Goal: Task Accomplishment & Management: Manage account settings

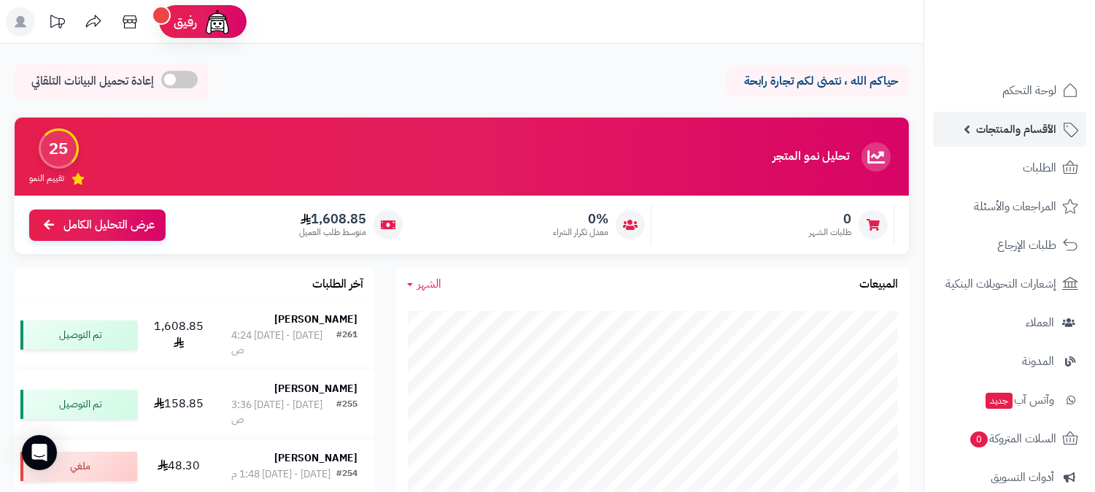
click at [1036, 123] on span "الأقسام والمنتجات" at bounding box center [1016, 129] width 80 height 20
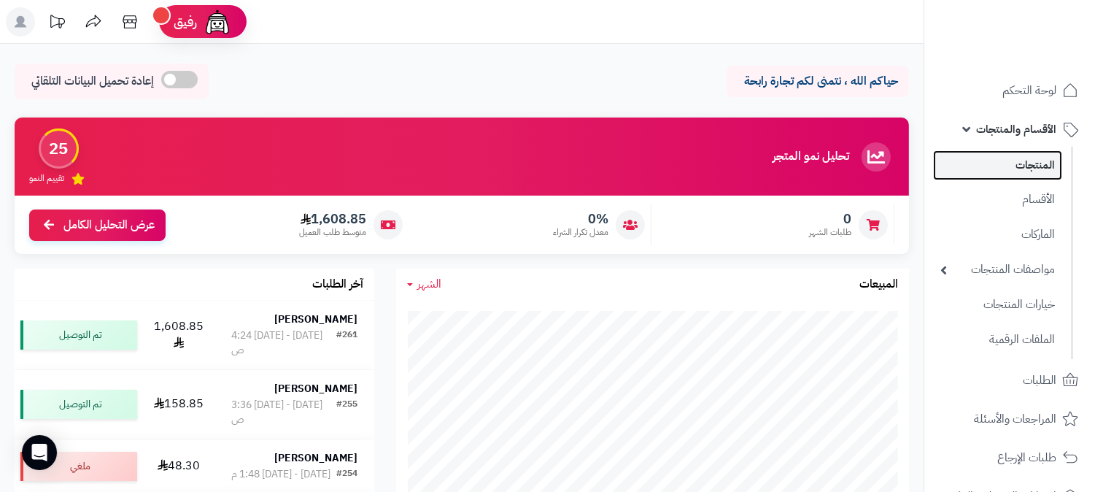
click at [1039, 157] on link "المنتجات" at bounding box center [997, 165] width 129 height 30
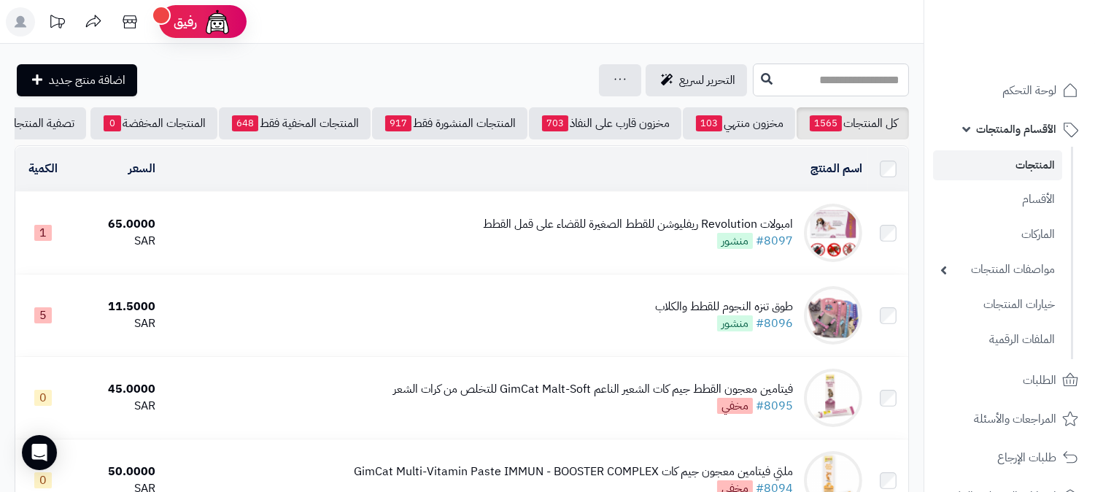
click at [861, 86] on input "text" at bounding box center [831, 79] width 156 height 33
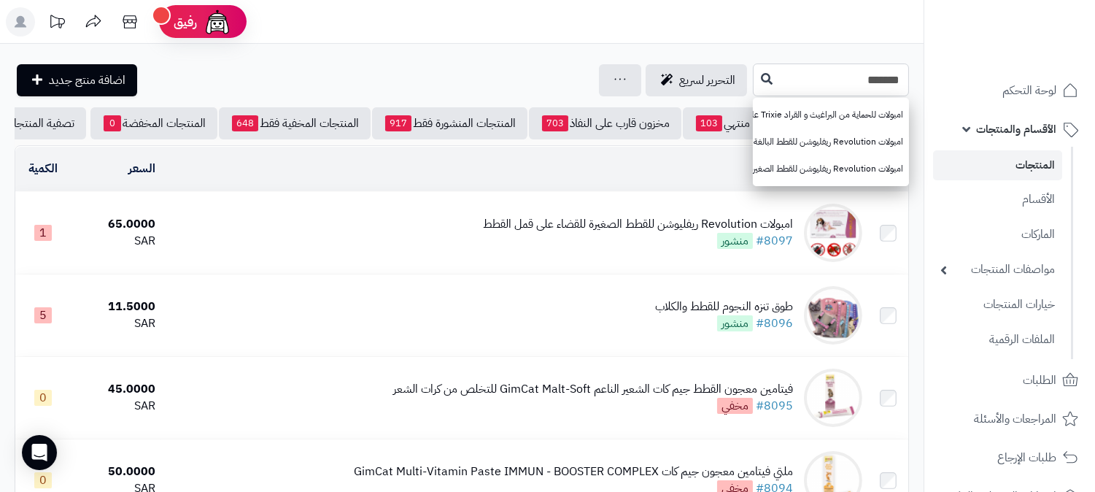
type input "*******"
click at [761, 74] on icon at bounding box center [767, 78] width 12 height 12
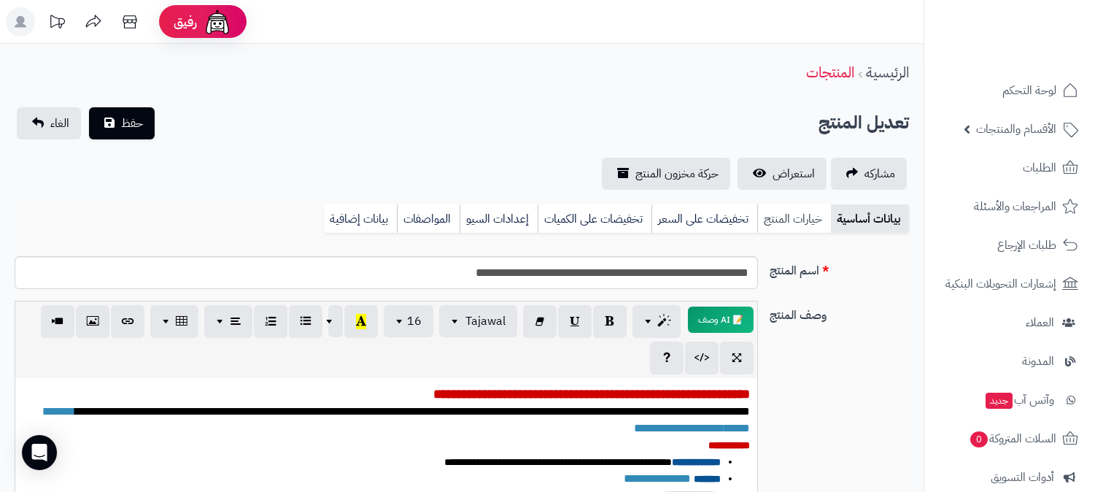
click at [818, 210] on link "خيارات المنتج" at bounding box center [794, 218] width 74 height 29
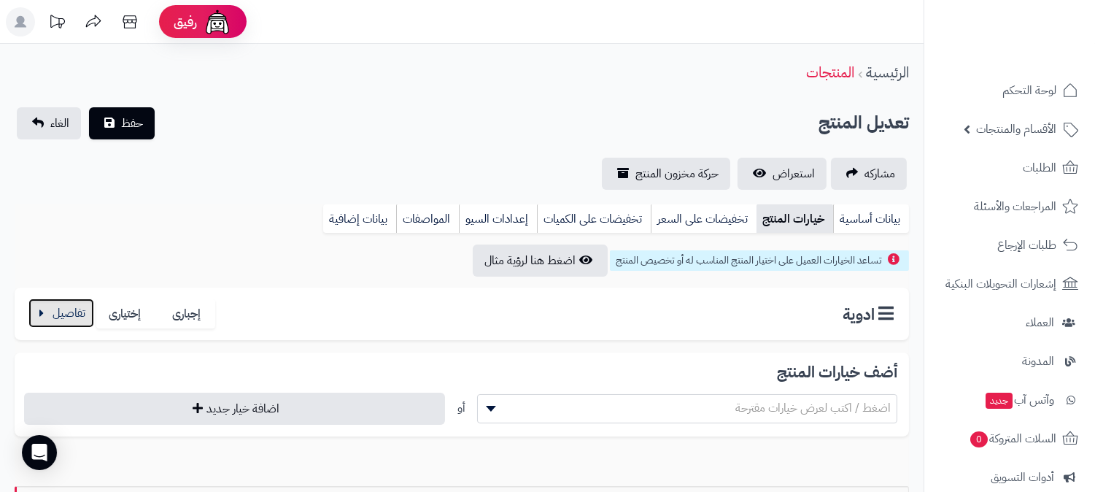
click at [71, 316] on button "button" at bounding box center [61, 312] width 66 height 29
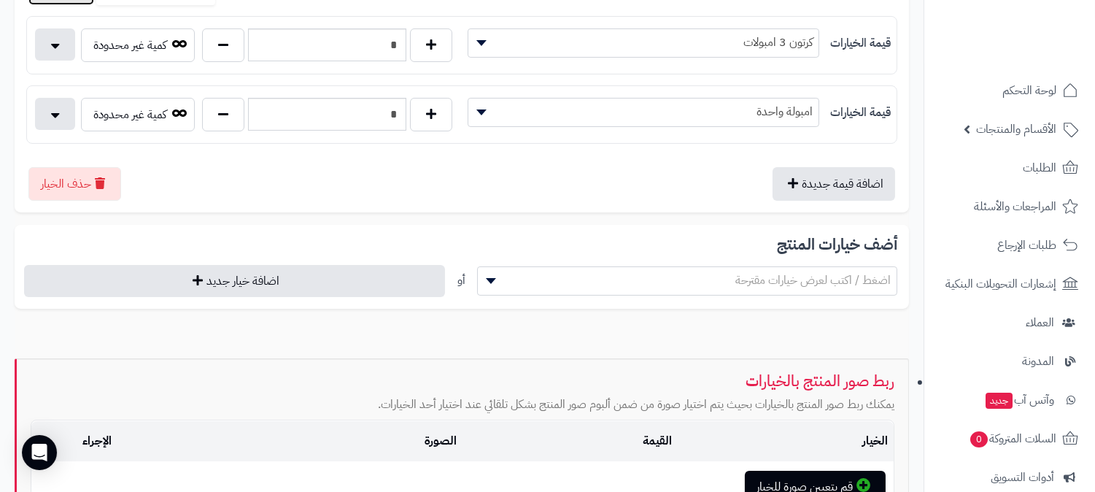
scroll to position [324, 0]
click at [382, 101] on input "*" at bounding box center [327, 113] width 158 height 33
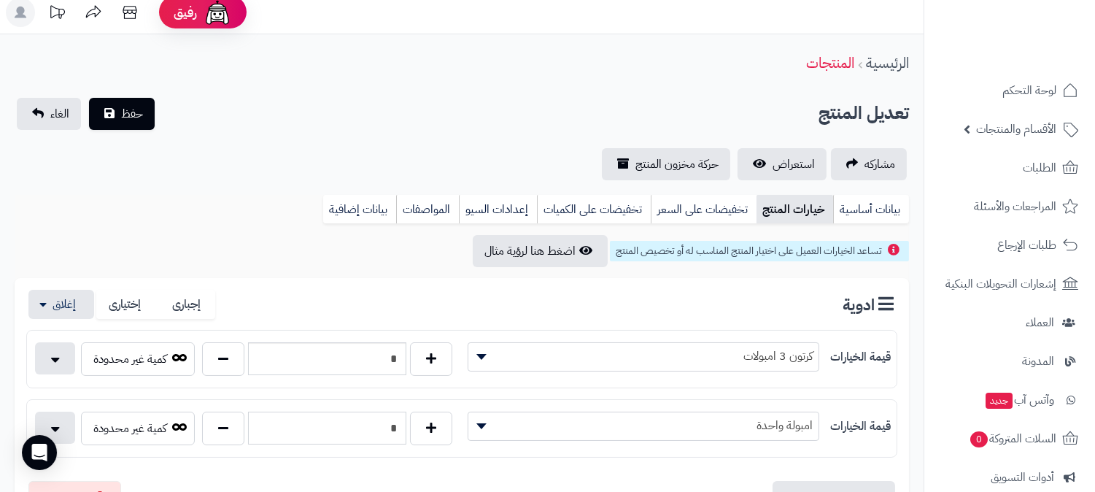
scroll to position [0, 0]
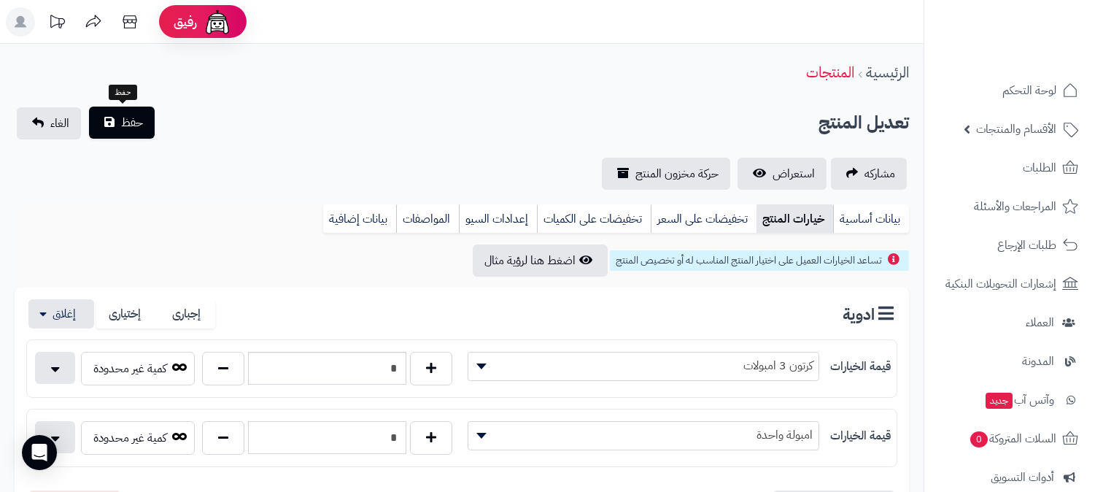
type input "*"
click at [128, 133] on button "حفظ" at bounding box center [122, 122] width 66 height 32
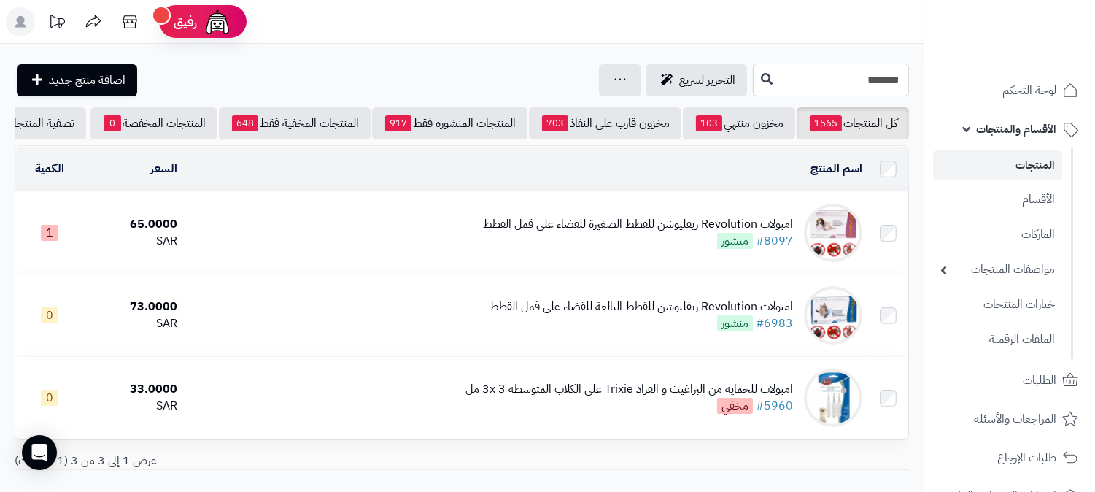
click at [819, 81] on input "*******" at bounding box center [831, 79] width 156 height 33
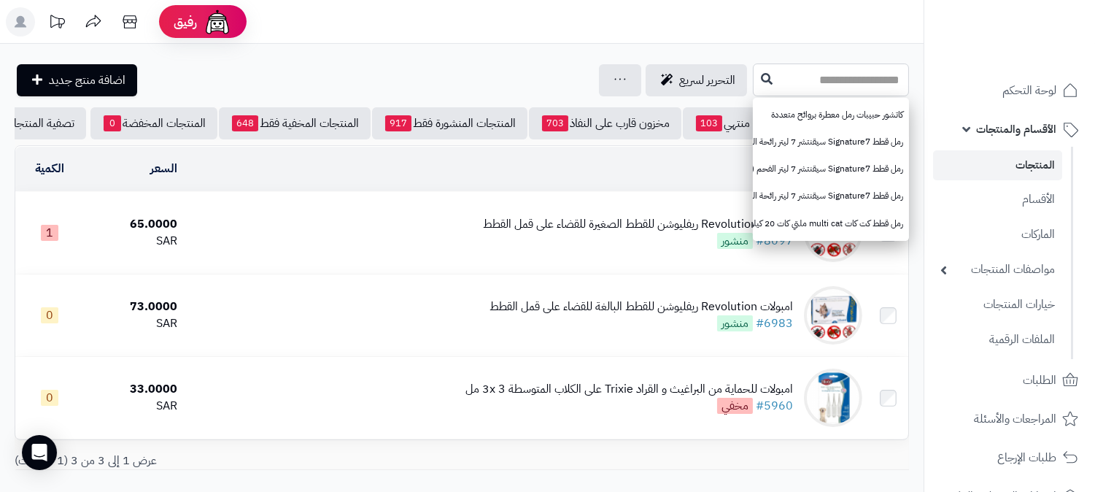
paste input "**********"
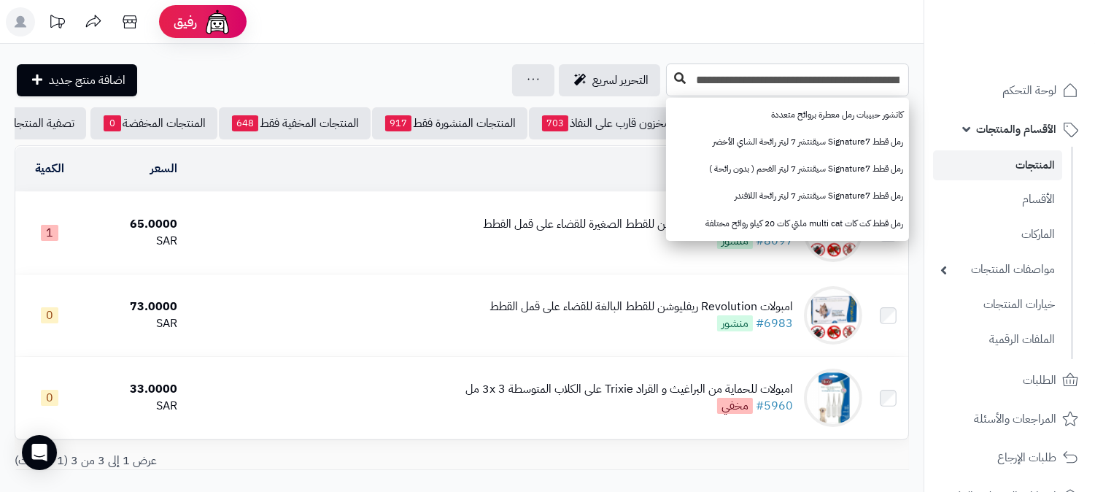
type input "**********"
click at [681, 85] on button at bounding box center [680, 79] width 22 height 28
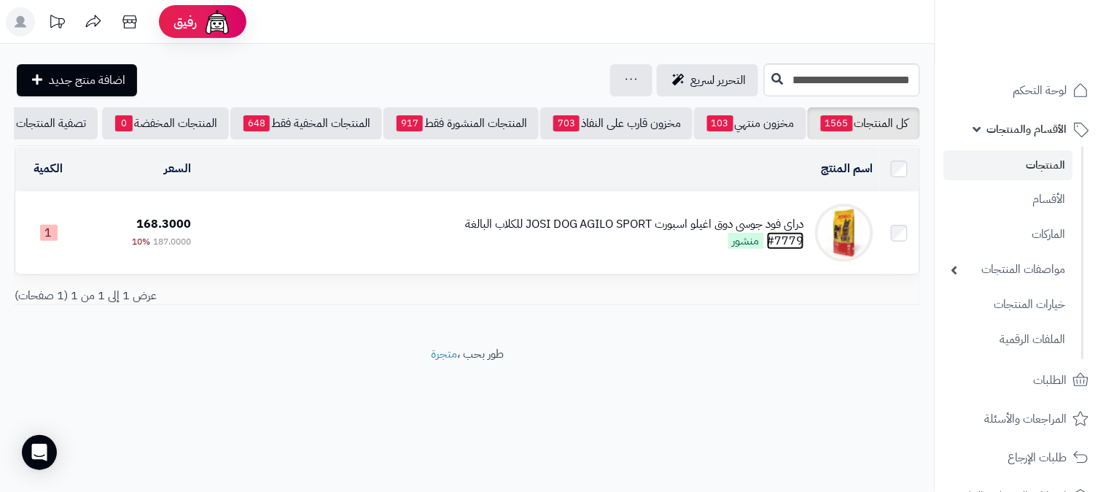
click at [804, 245] on link "#7779" at bounding box center [785, 241] width 37 height 18
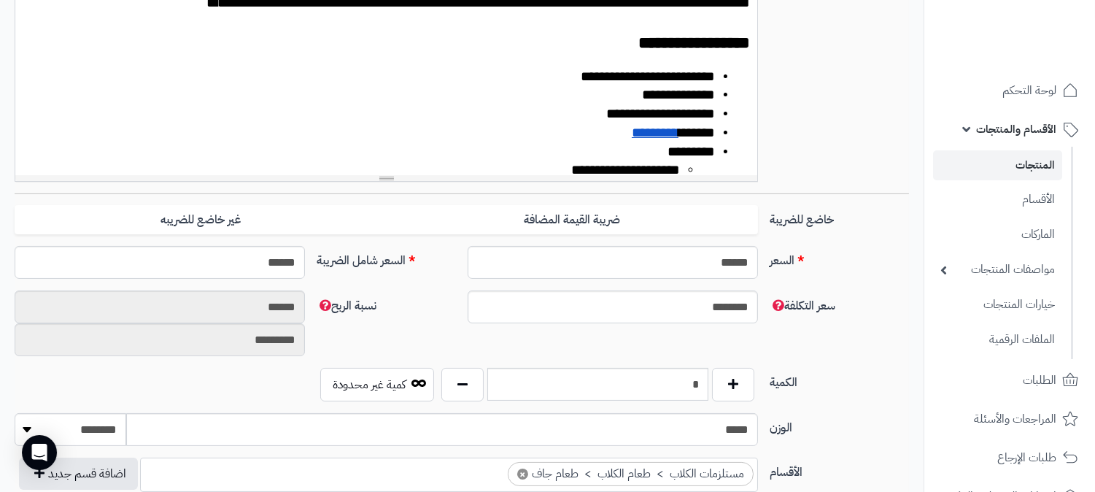
scroll to position [648, 0]
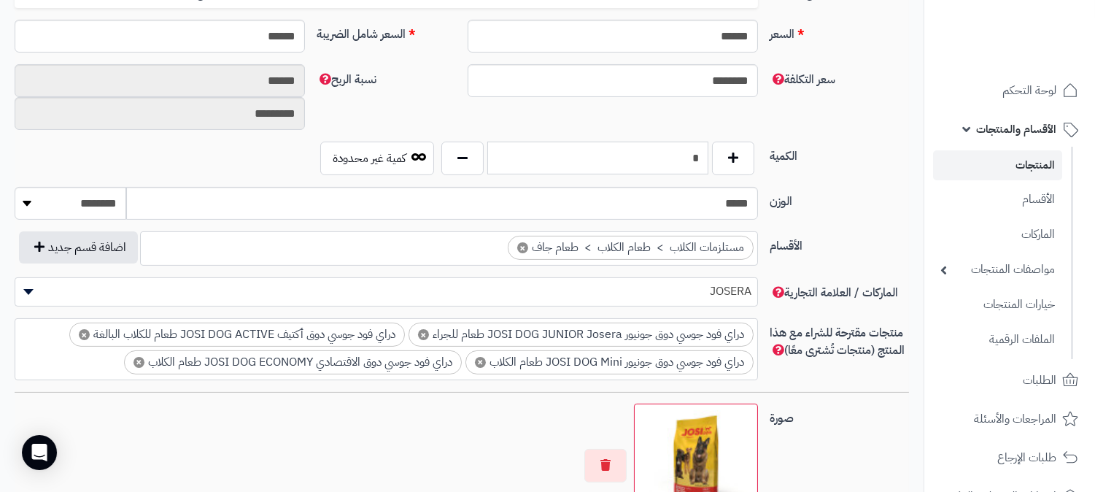
click at [683, 157] on input "*" at bounding box center [597, 157] width 221 height 33
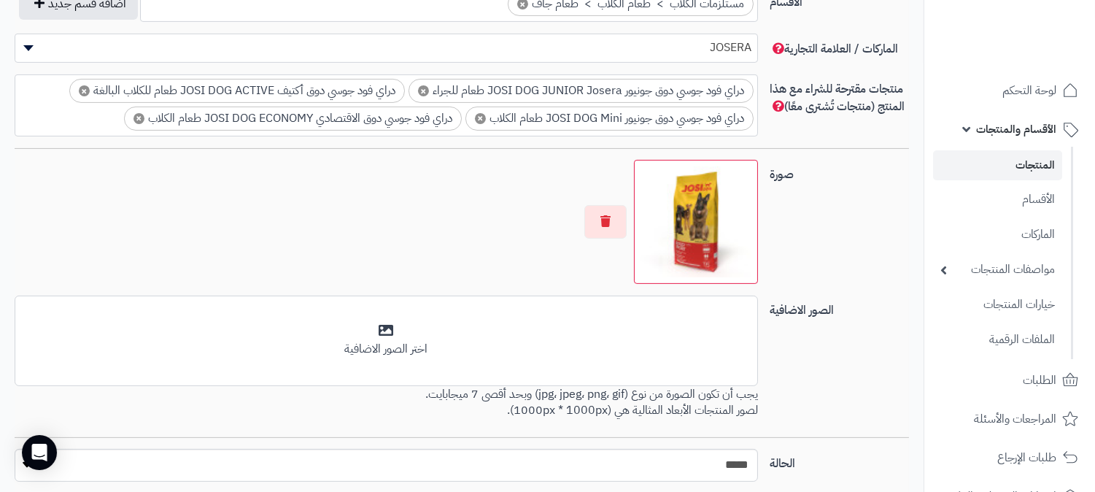
scroll to position [1005, 0]
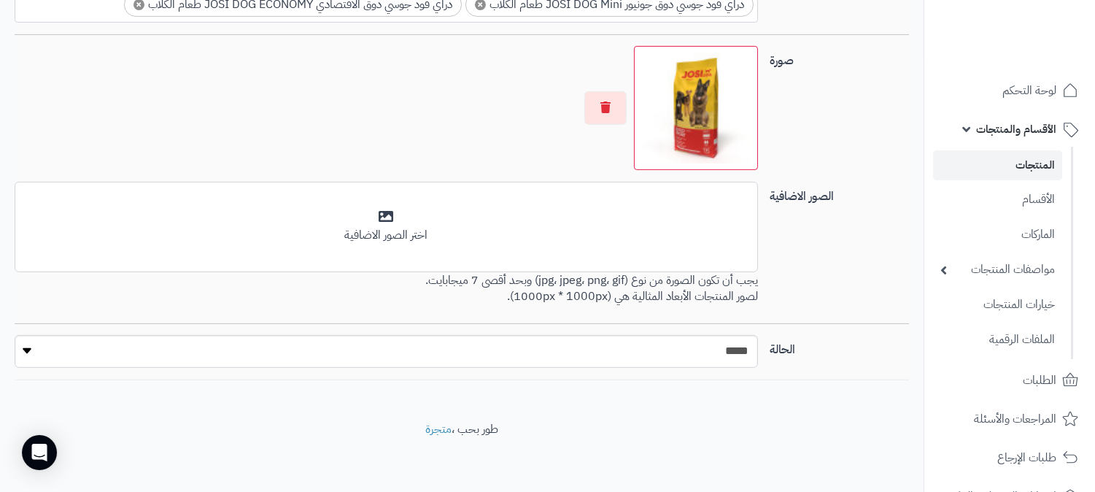
type input "*"
click at [691, 346] on select "***** ****" at bounding box center [386, 351] width 743 height 33
select select "*"
click at [15, 335] on select "***** ****" at bounding box center [386, 351] width 743 height 33
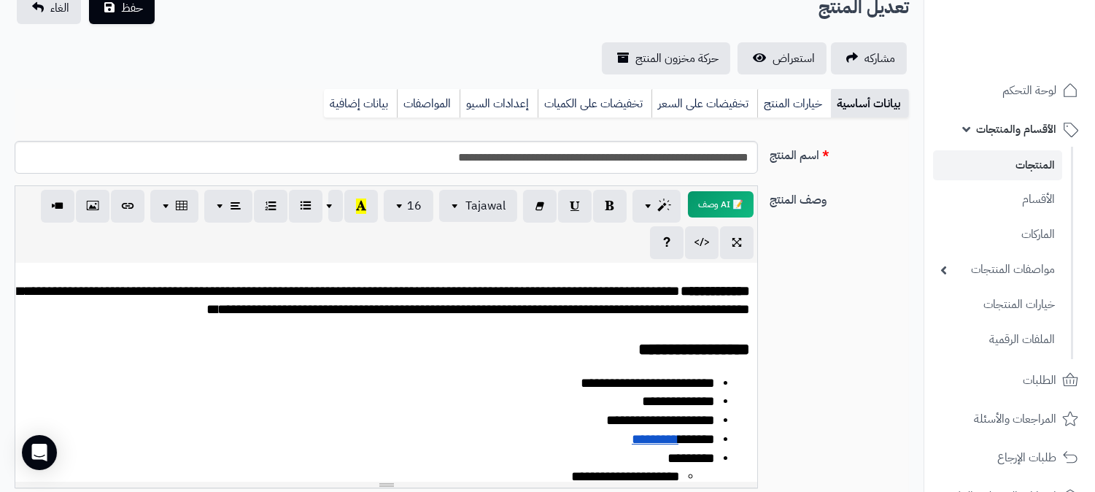
scroll to position [0, 0]
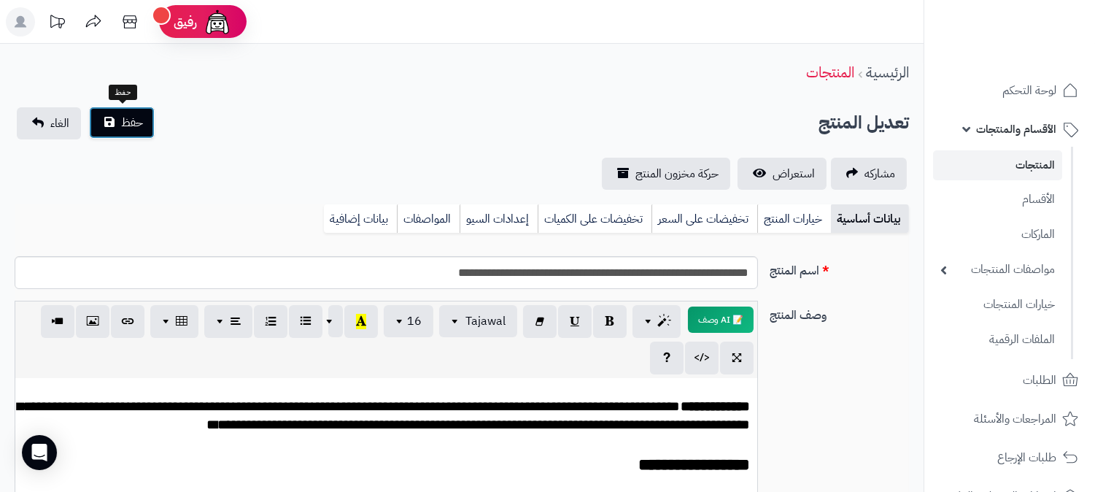
click at [131, 123] on span "حفظ" at bounding box center [132, 123] width 22 height 18
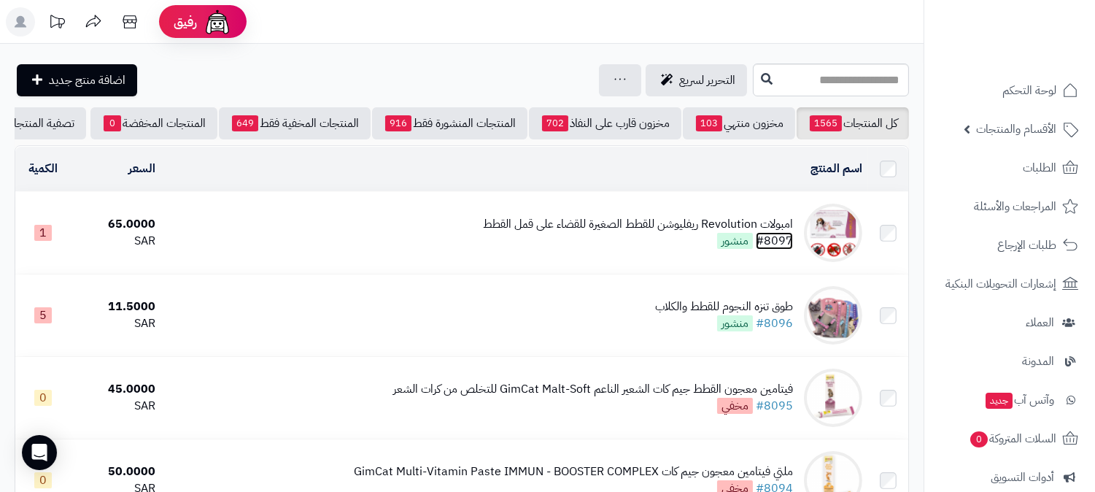
click at [785, 247] on link "#8097" at bounding box center [774, 241] width 37 height 18
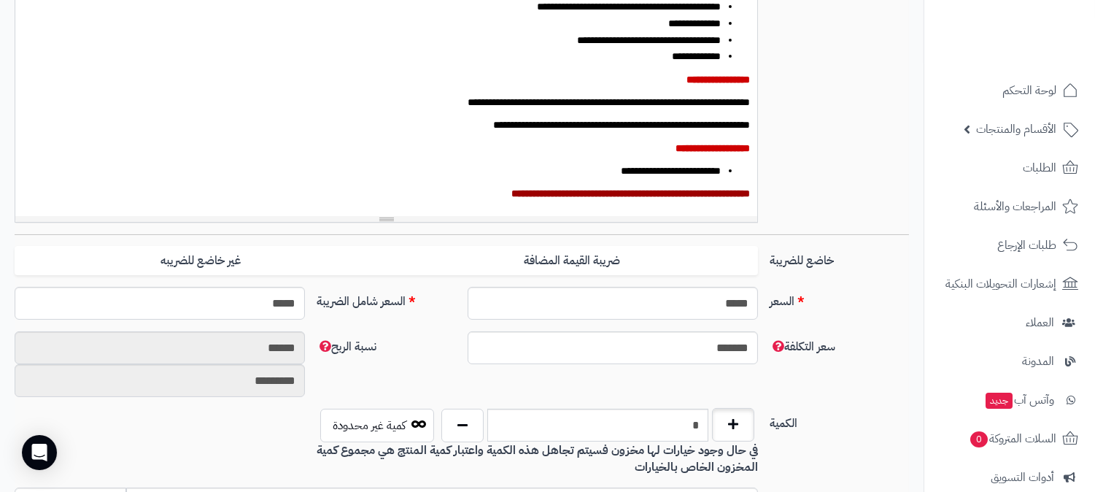
scroll to position [486, 0]
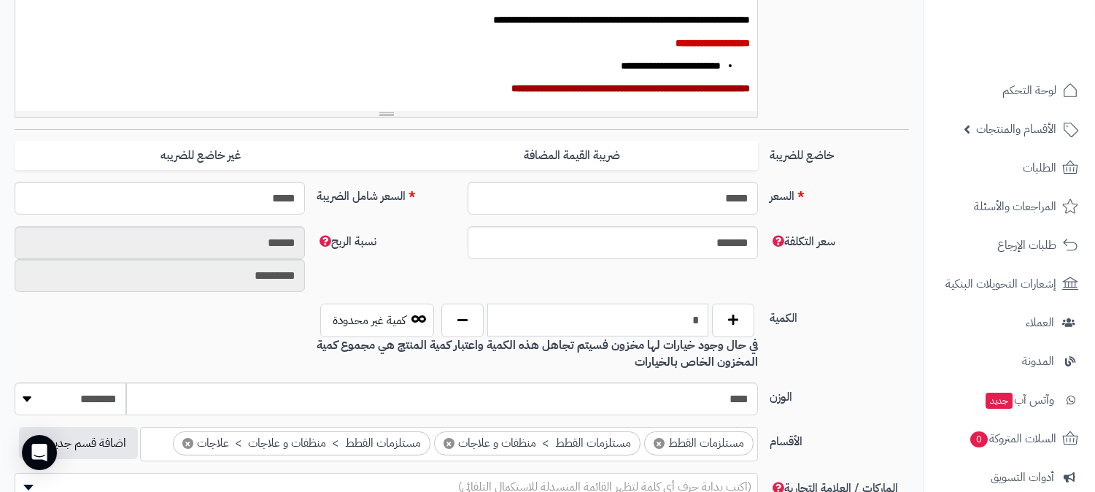
click at [686, 328] on input "*" at bounding box center [597, 319] width 221 height 33
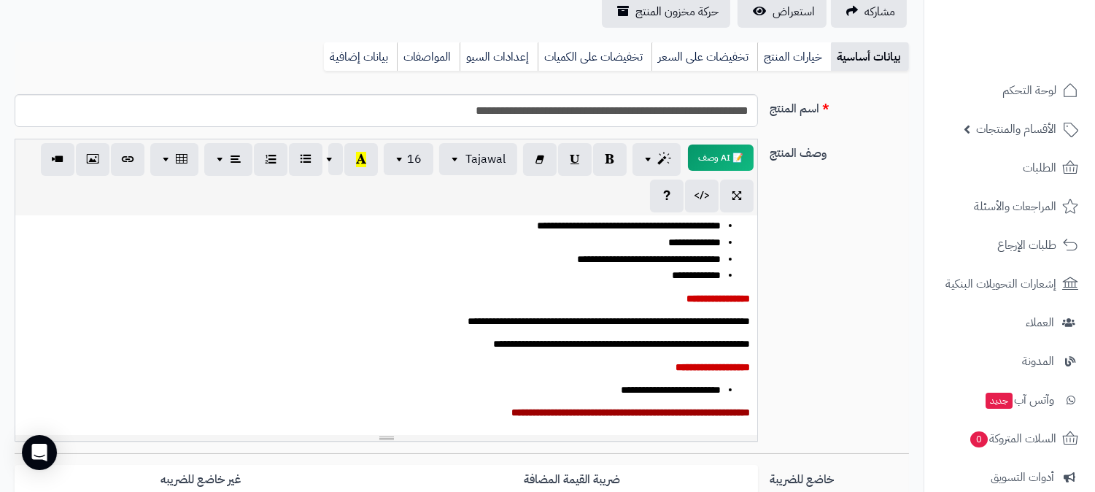
scroll to position [0, 0]
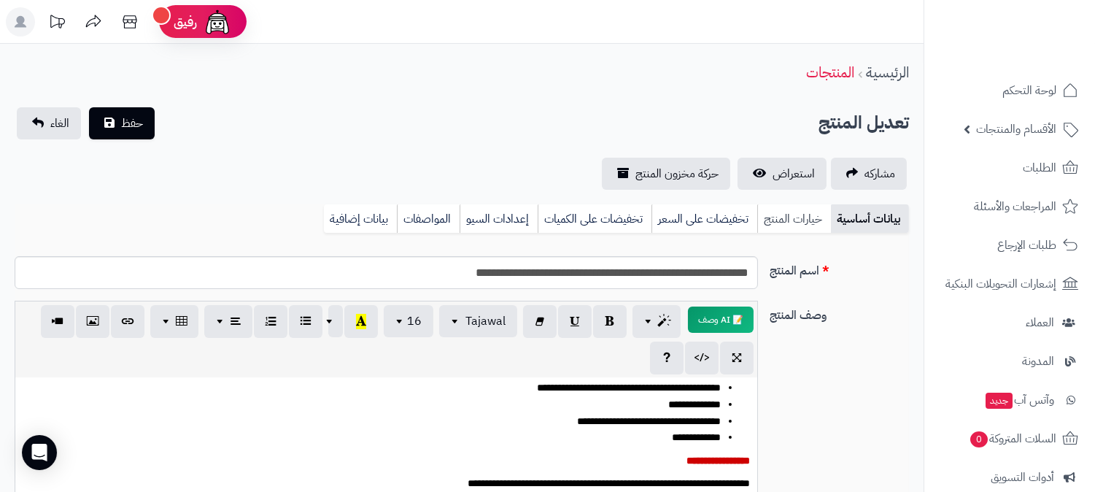
type input "*"
click at [799, 220] on link "خيارات المنتج" at bounding box center [794, 218] width 74 height 29
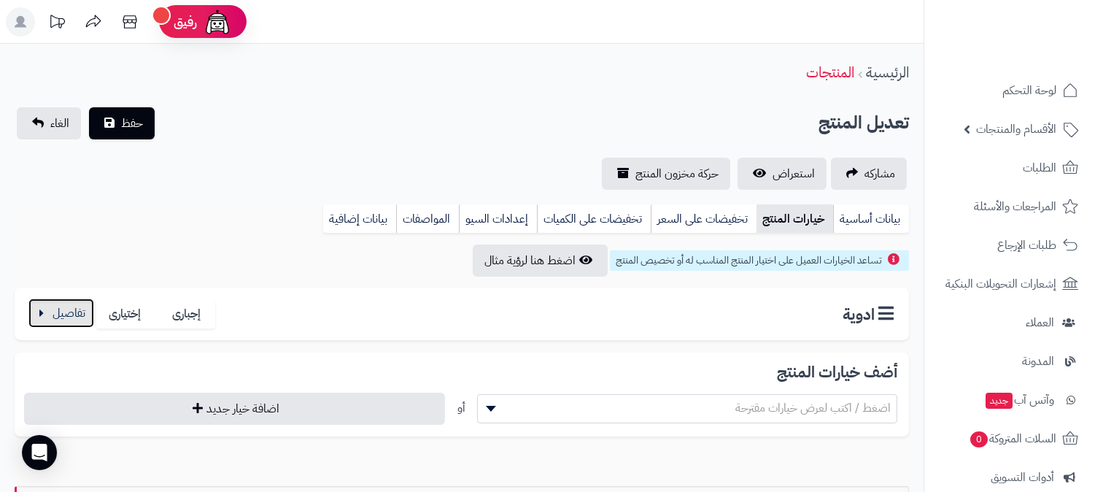
click at [71, 318] on button "button" at bounding box center [61, 312] width 66 height 29
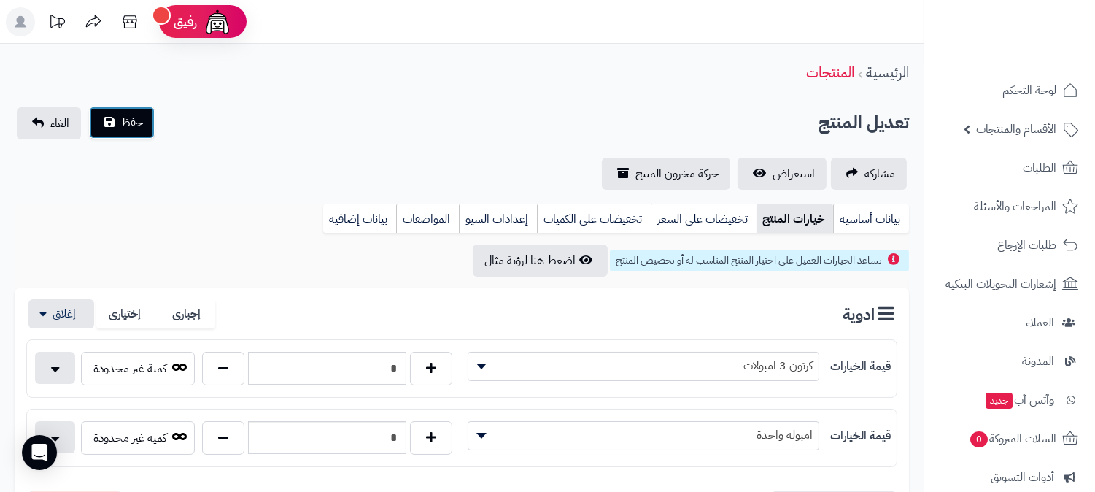
click at [121, 126] on span "حفظ" at bounding box center [132, 123] width 22 height 18
